Goal: Task Accomplishment & Management: Manage account settings

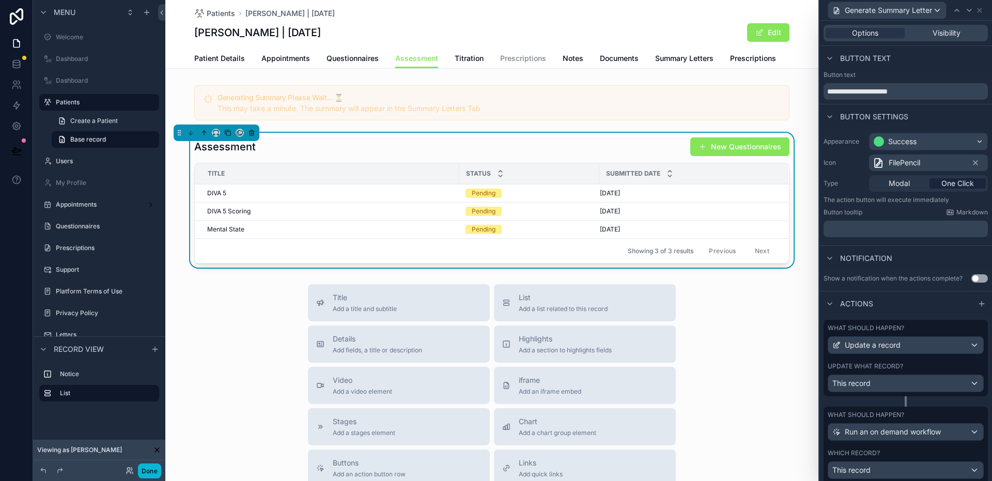
scroll to position [298, 0]
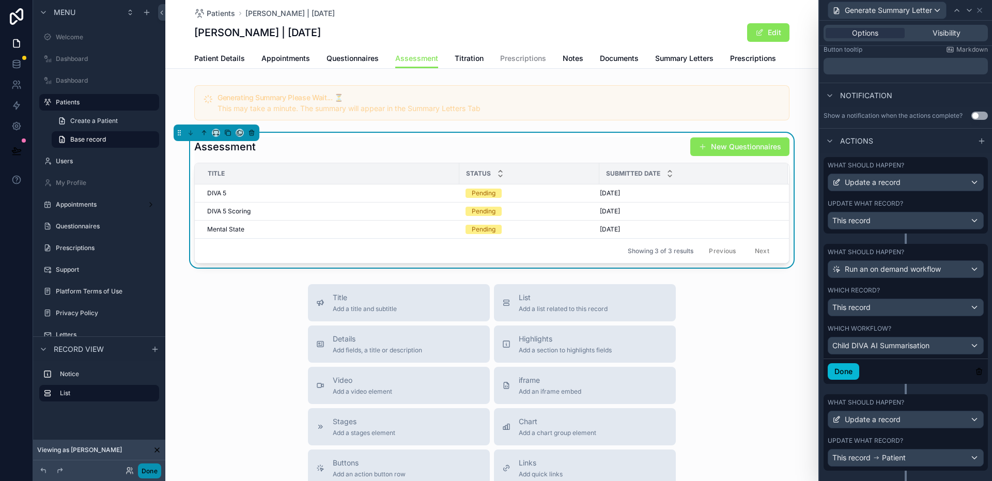
click at [148, 467] on button "Done" at bounding box center [149, 471] width 23 height 15
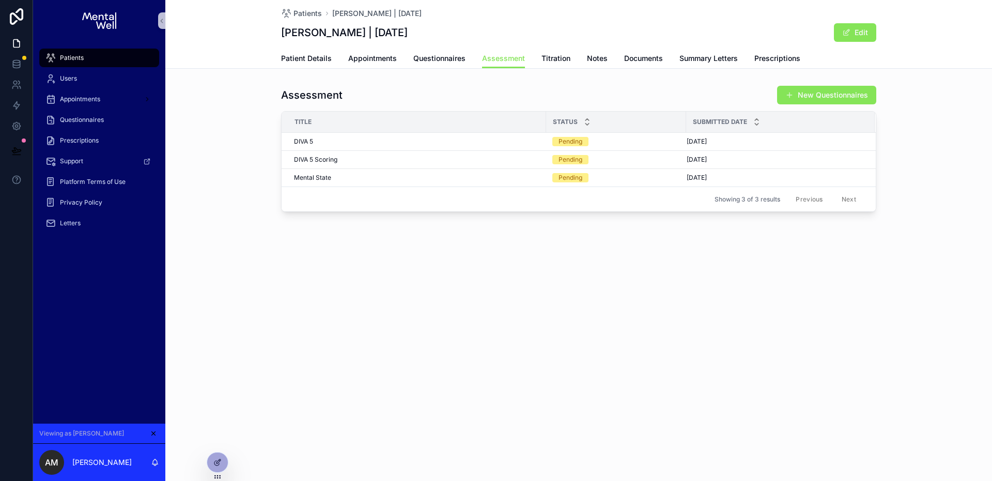
click at [90, 61] on div "Patients" at bounding box center [98, 58] width 107 height 17
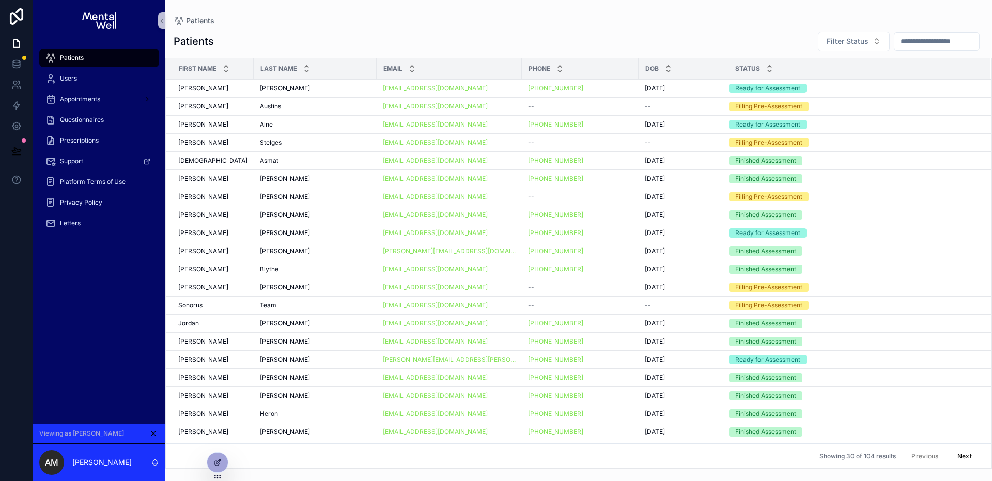
click at [926, 41] on input "scrollable content" at bounding box center [937, 41] width 85 height 14
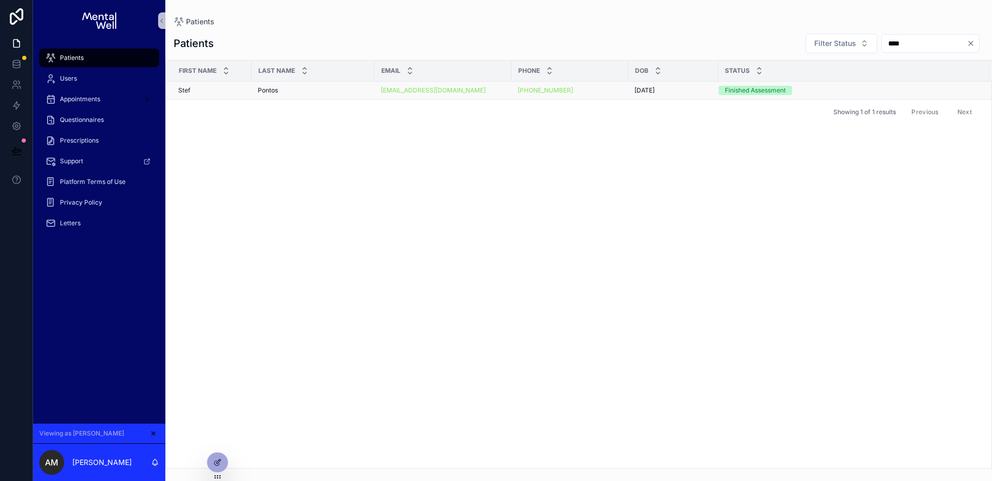
type input "****"
click at [342, 91] on div "Pontos Pontos" at bounding box center [313, 90] width 111 height 8
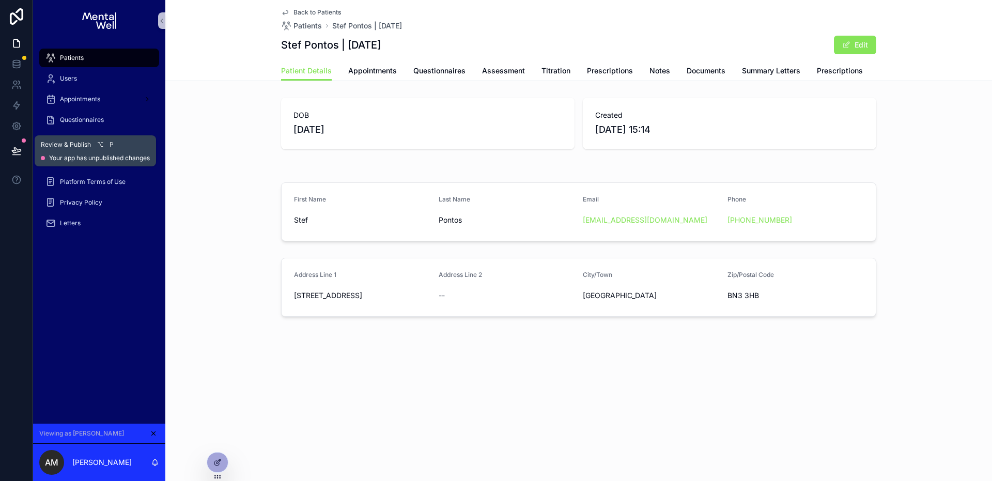
click at [14, 145] on button at bounding box center [16, 150] width 23 height 29
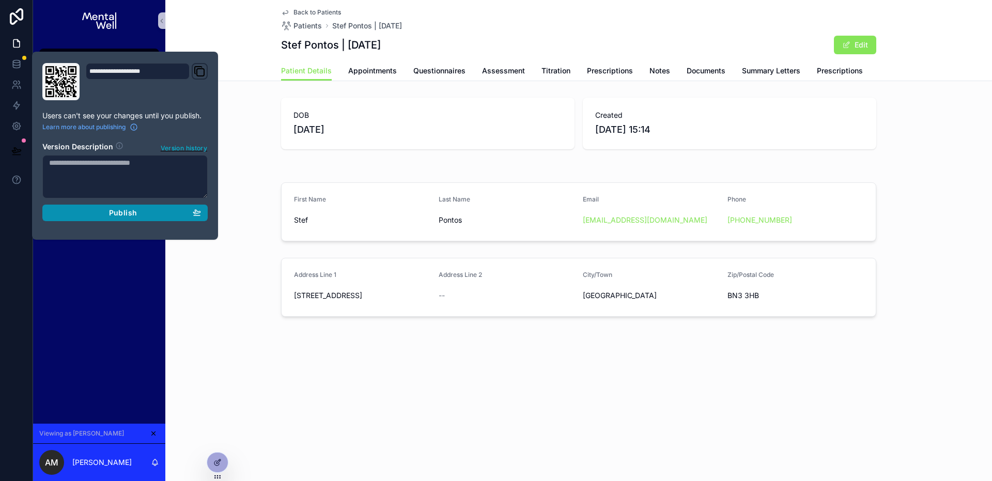
click at [129, 210] on span "Publish" at bounding box center [123, 212] width 28 height 9
click at [362, 177] on div "DOB [DEMOGRAPHIC_DATA] Created [DATE] 15:14 First Name Stef Last Name Pontos Em…" at bounding box center [578, 207] width 827 height 227
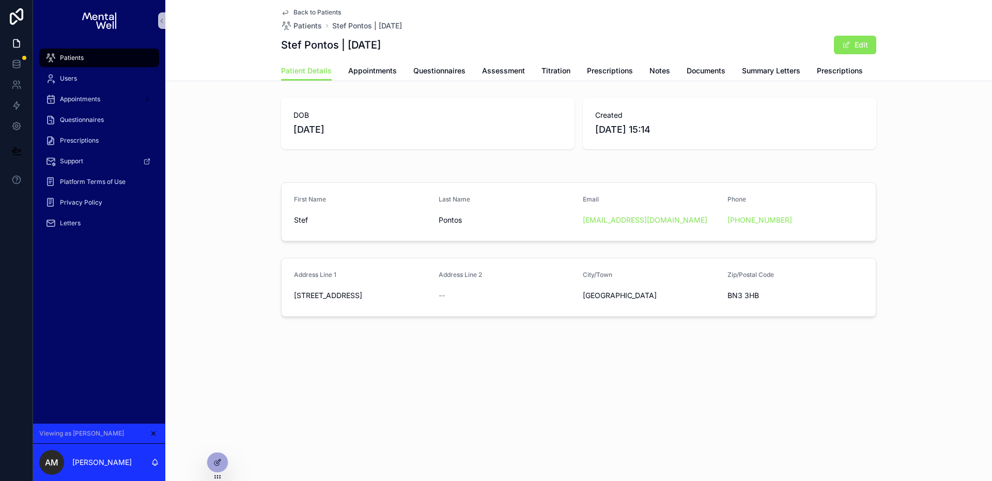
click at [253, 83] on div "Back to Patients Patients Stef Pontos | [DATE] Stef Pontos | [DATE] Edit Patien…" at bounding box center [578, 193] width 827 height 387
click at [212, 463] on div at bounding box center [217, 463] width 21 height 20
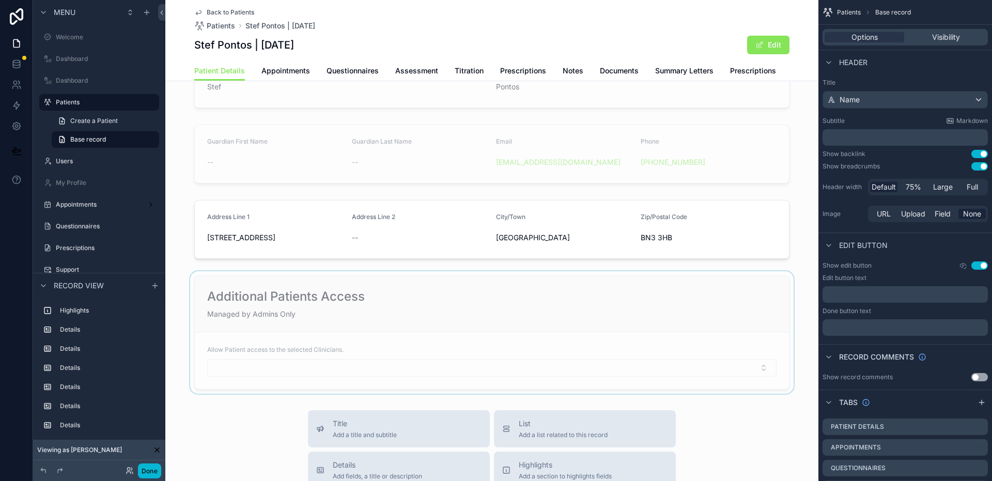
scroll to position [277, 0]
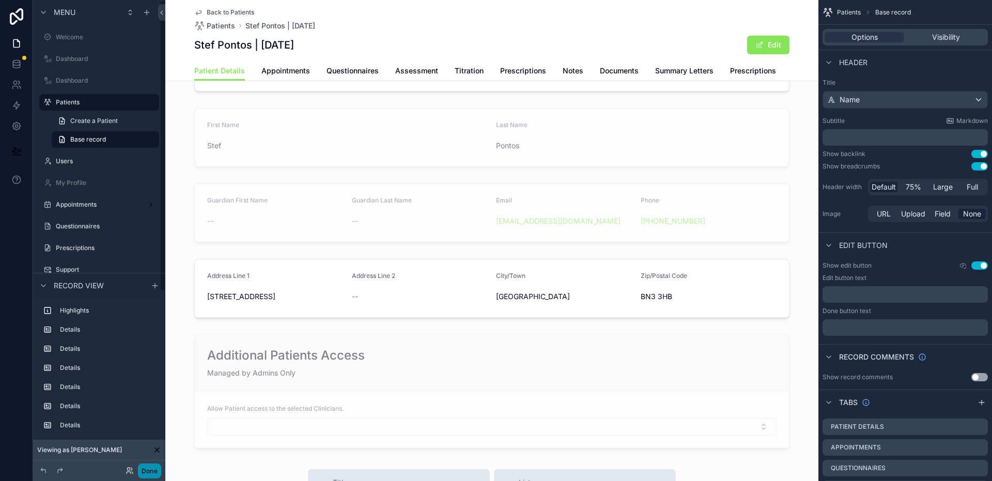
click at [146, 471] on button "Done" at bounding box center [149, 471] width 23 height 15
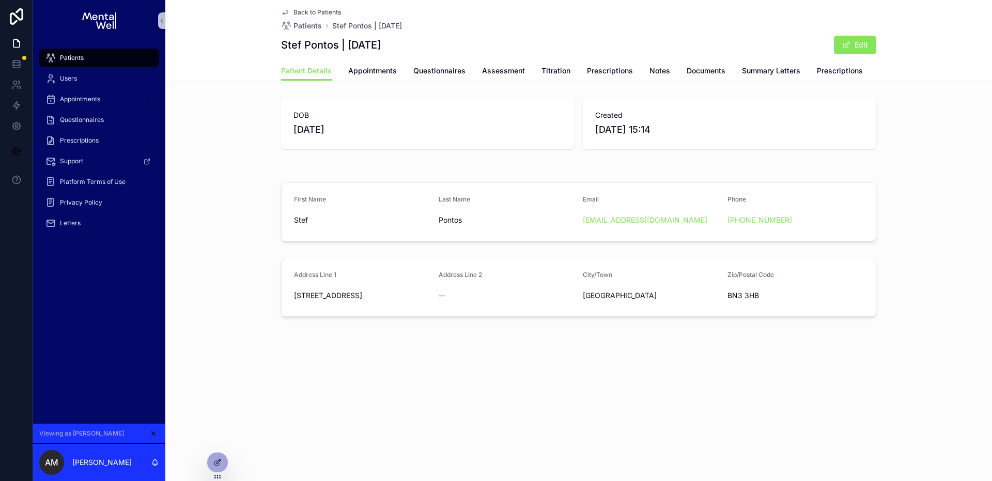
scroll to position [0, 0]
